Goal: Navigation & Orientation: Find specific page/section

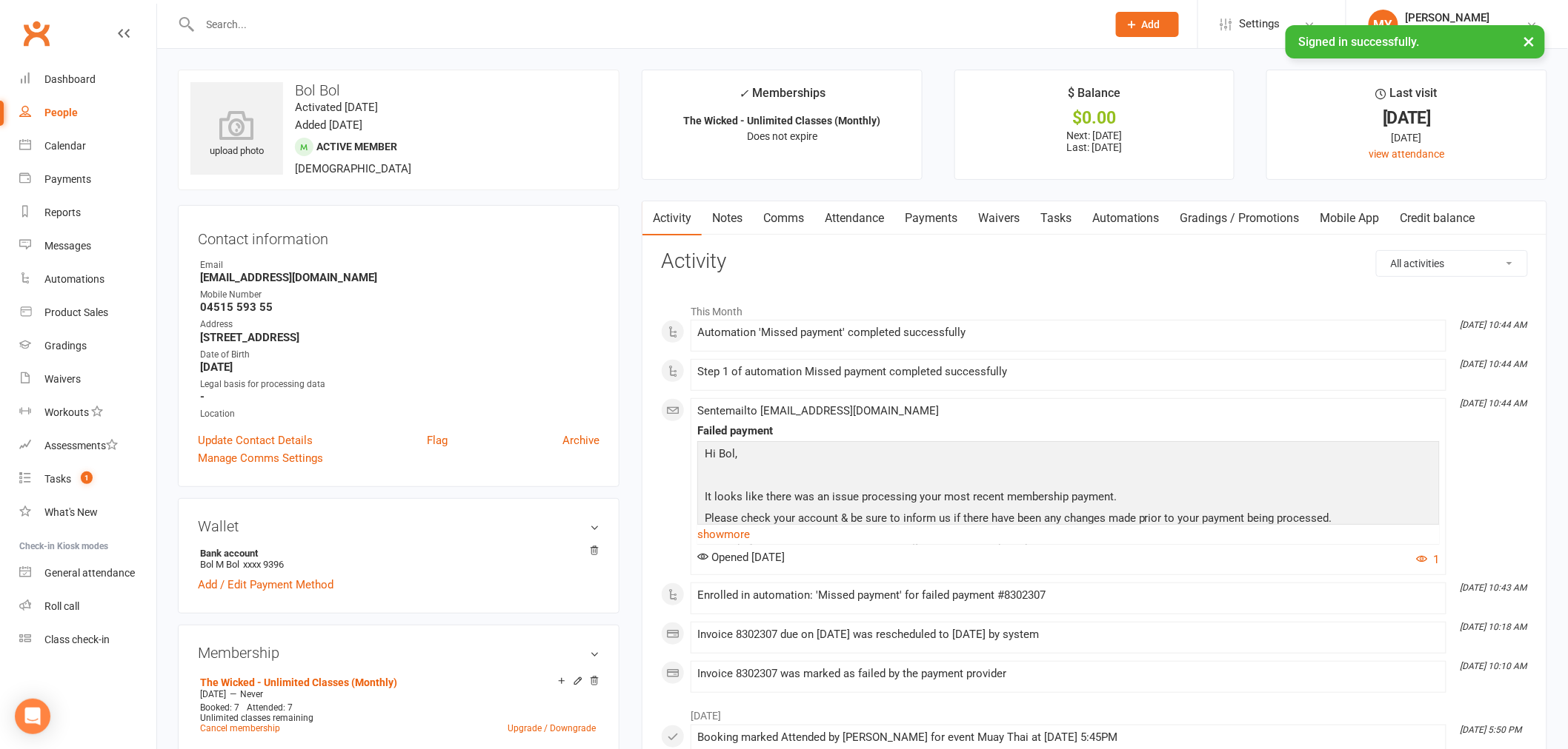
click at [1531, 43] on button "×" at bounding box center [1529, 41] width 27 height 32
click at [70, 152] on link "Calendar" at bounding box center [87, 146] width 137 height 33
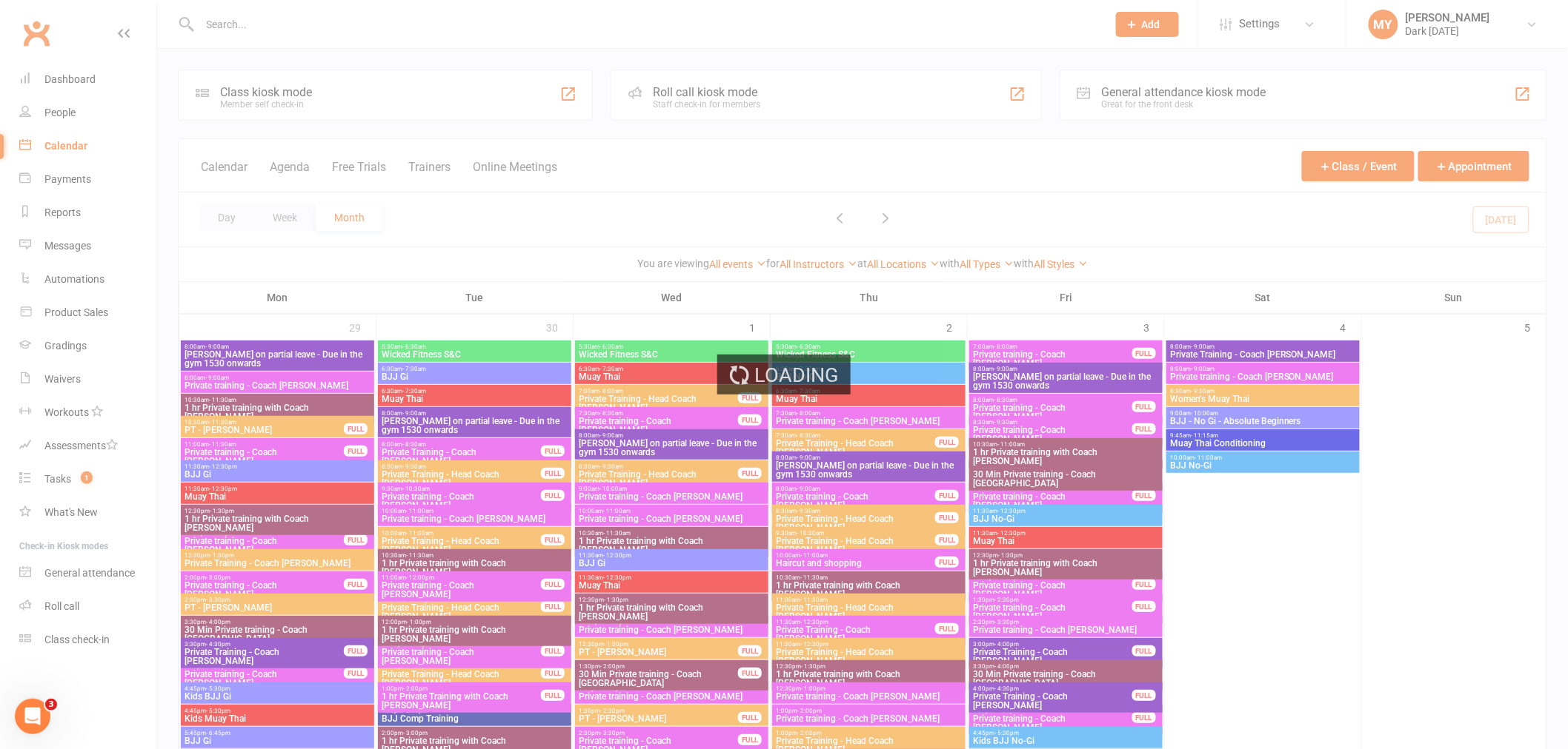
click at [93, 373] on div "Loading" at bounding box center [784, 374] width 1568 height 749
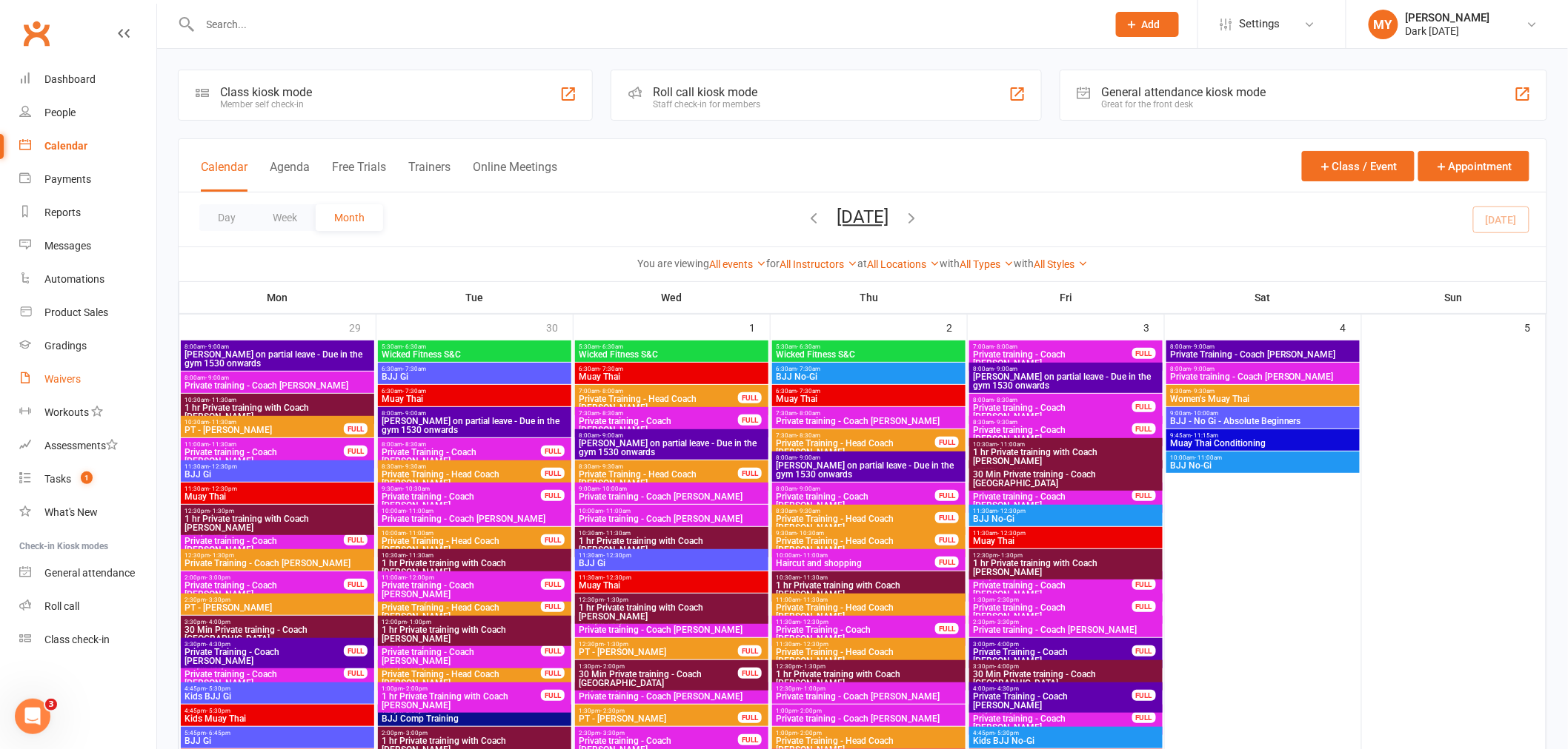
click at [87, 381] on link "Waivers" at bounding box center [87, 379] width 137 height 33
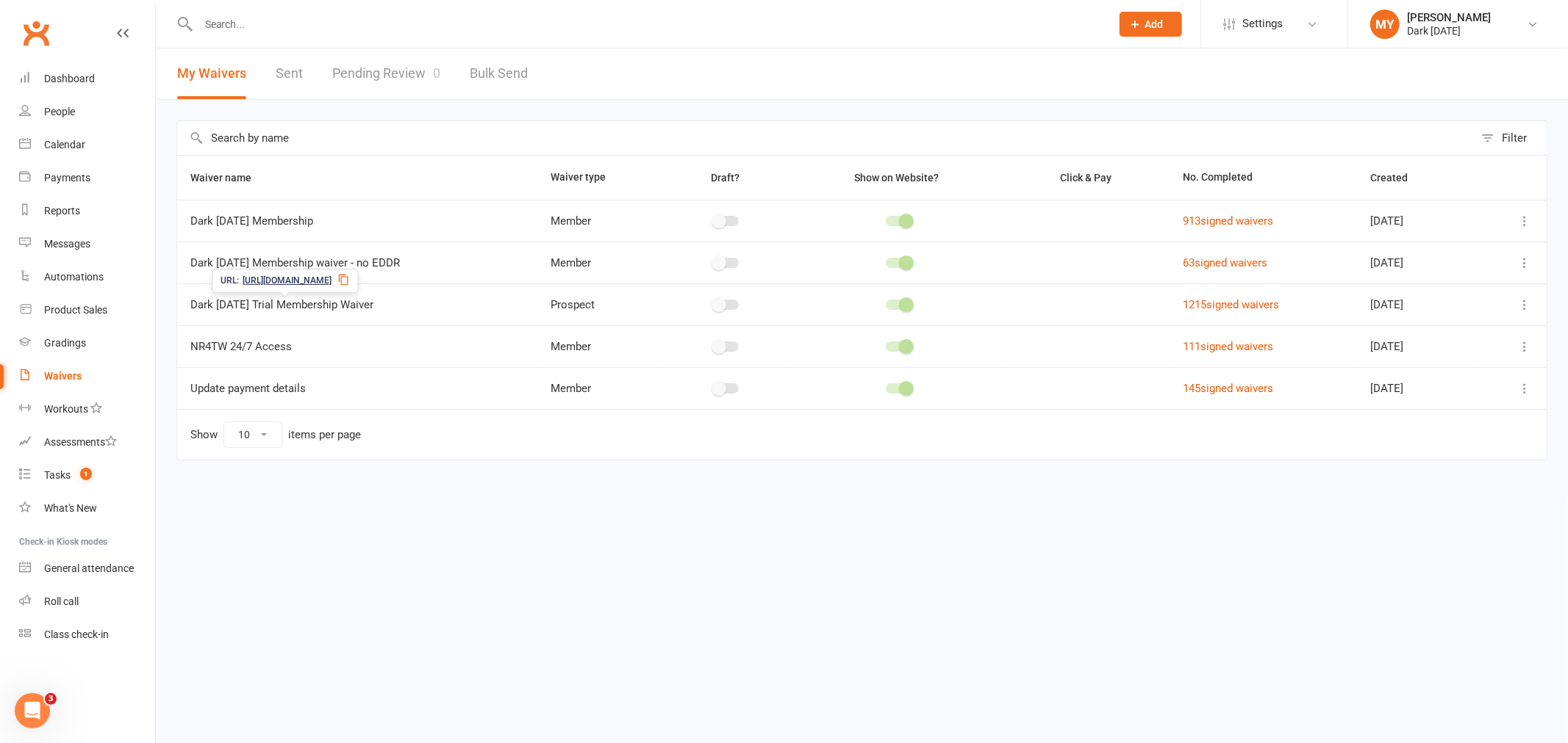
click at [349, 275] on icon at bounding box center [343, 279] width 12 height 12
